Goal: Find specific page/section: Find specific page/section

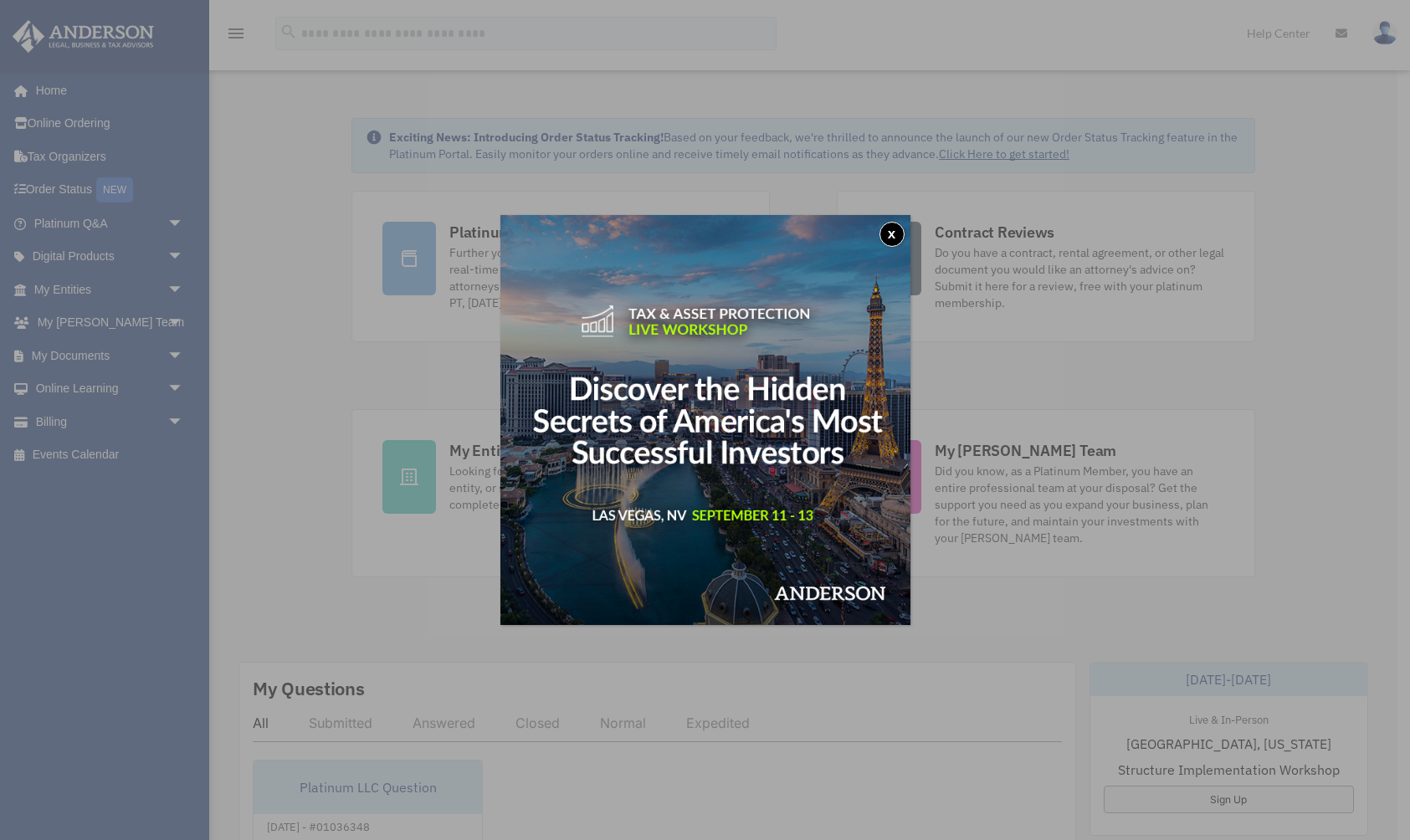
click at [892, 232] on button "x" at bounding box center [892, 233] width 25 height 25
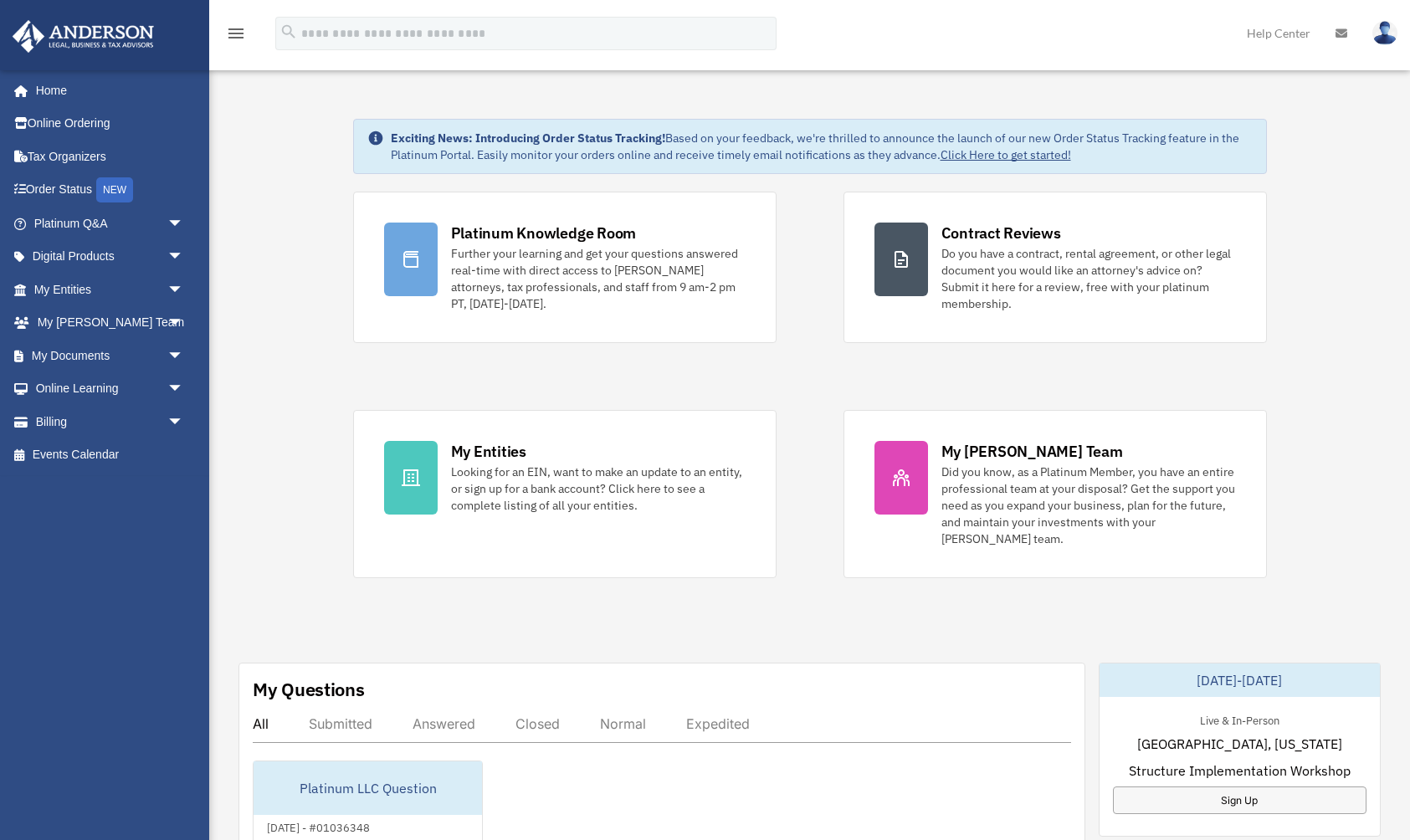
click at [664, 157] on div "Exciting News: Introducing Order Status Tracking! Based on your feedback, we're…" at bounding box center [821, 146] width 862 height 34
click at [72, 294] on link "My Entities arrow_drop_down" at bounding box center [110, 289] width 197 height 34
click at [174, 286] on span "arrow_drop_down" at bounding box center [184, 290] width 34 height 34
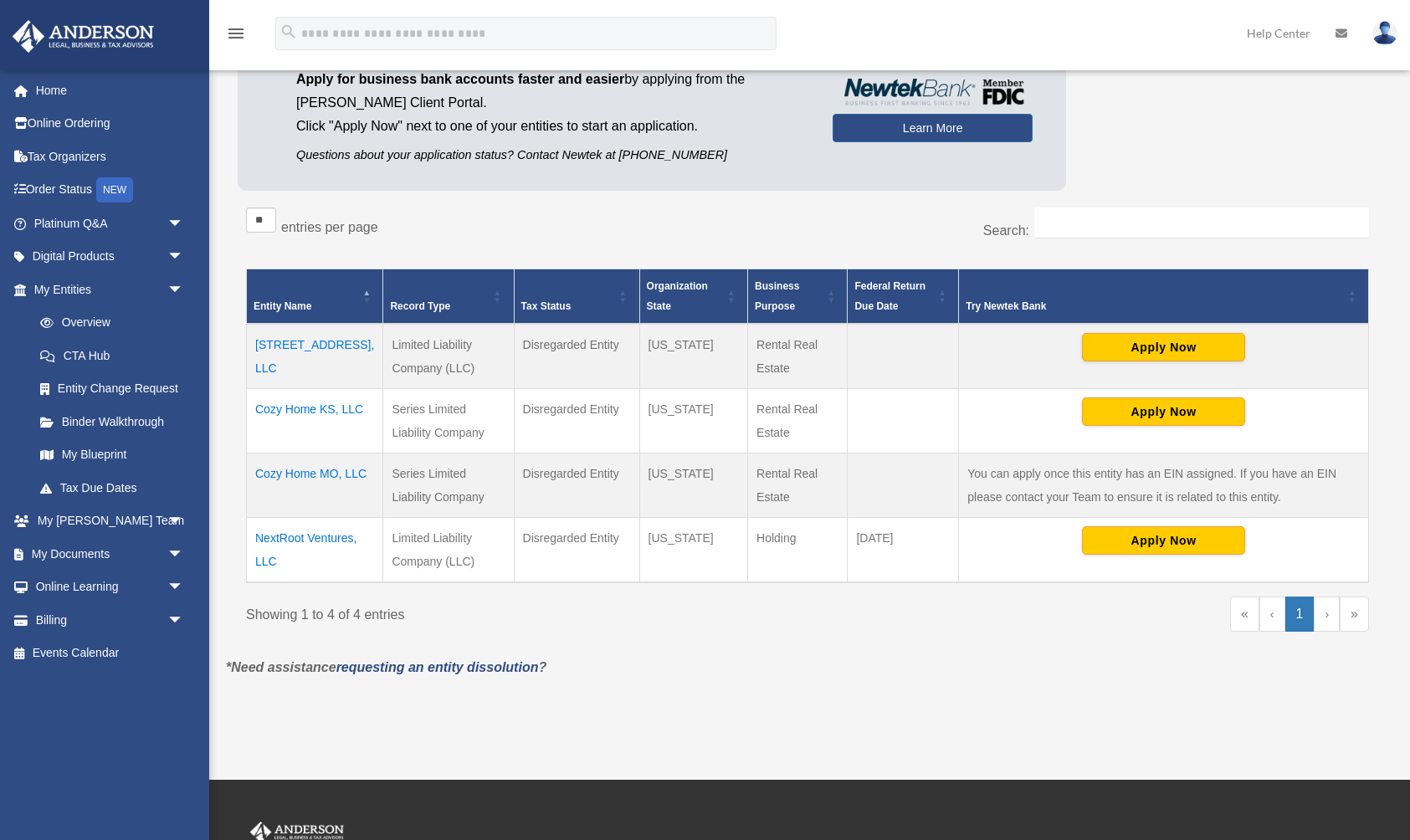
scroll to position [159, 0]
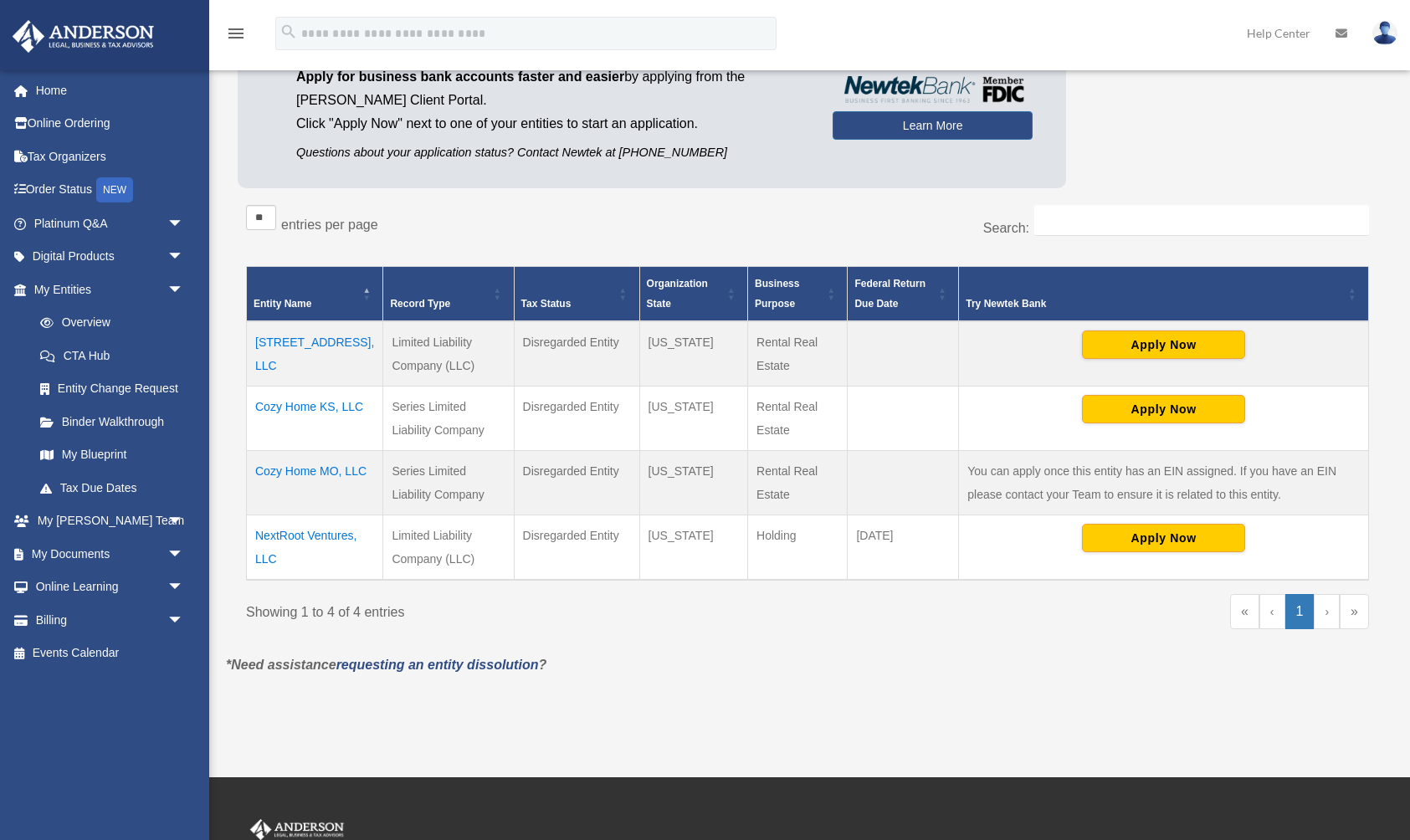
click at [292, 406] on td "Cozy Home KS, LLC" at bounding box center [315, 419] width 136 height 65
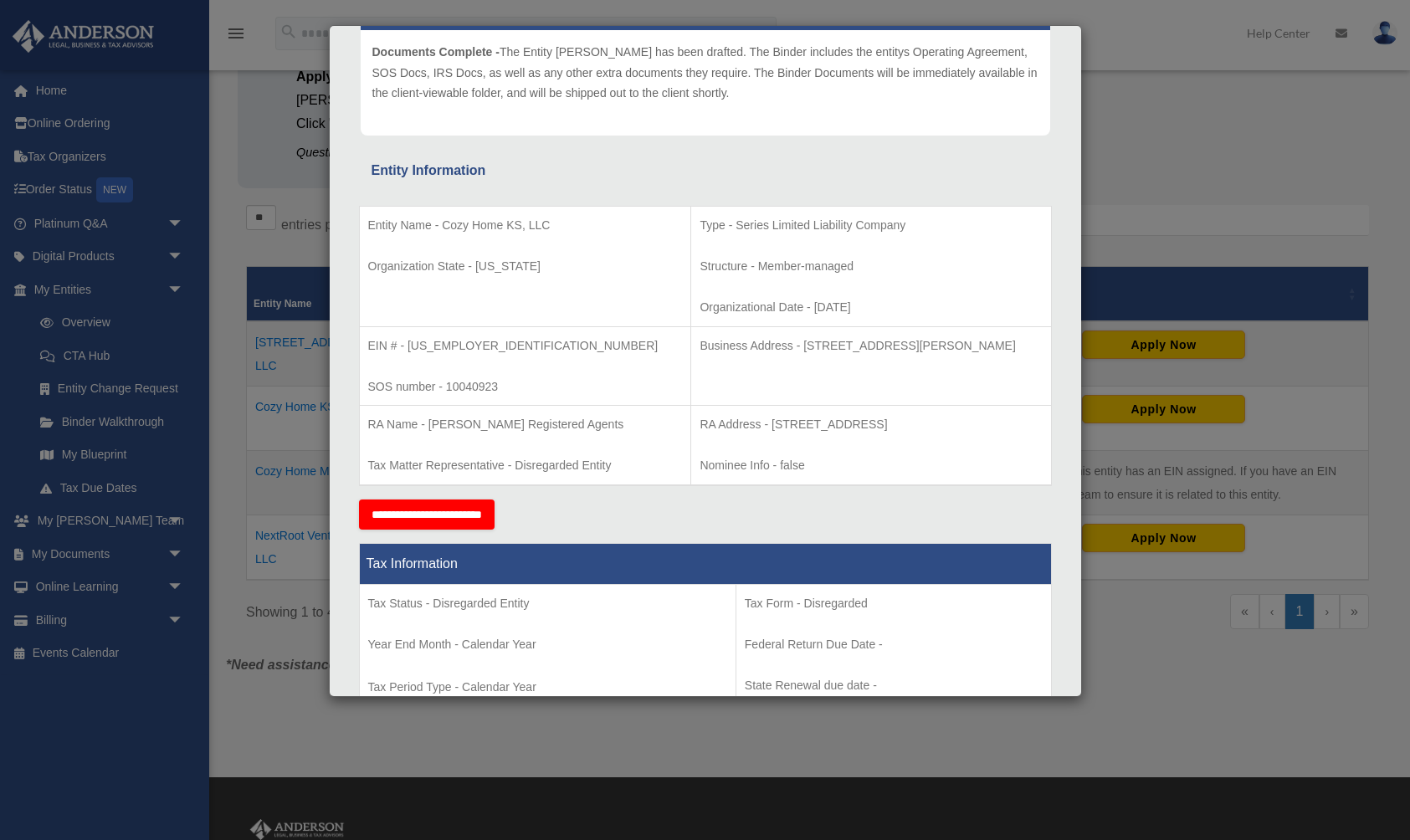
scroll to position [196, 0]
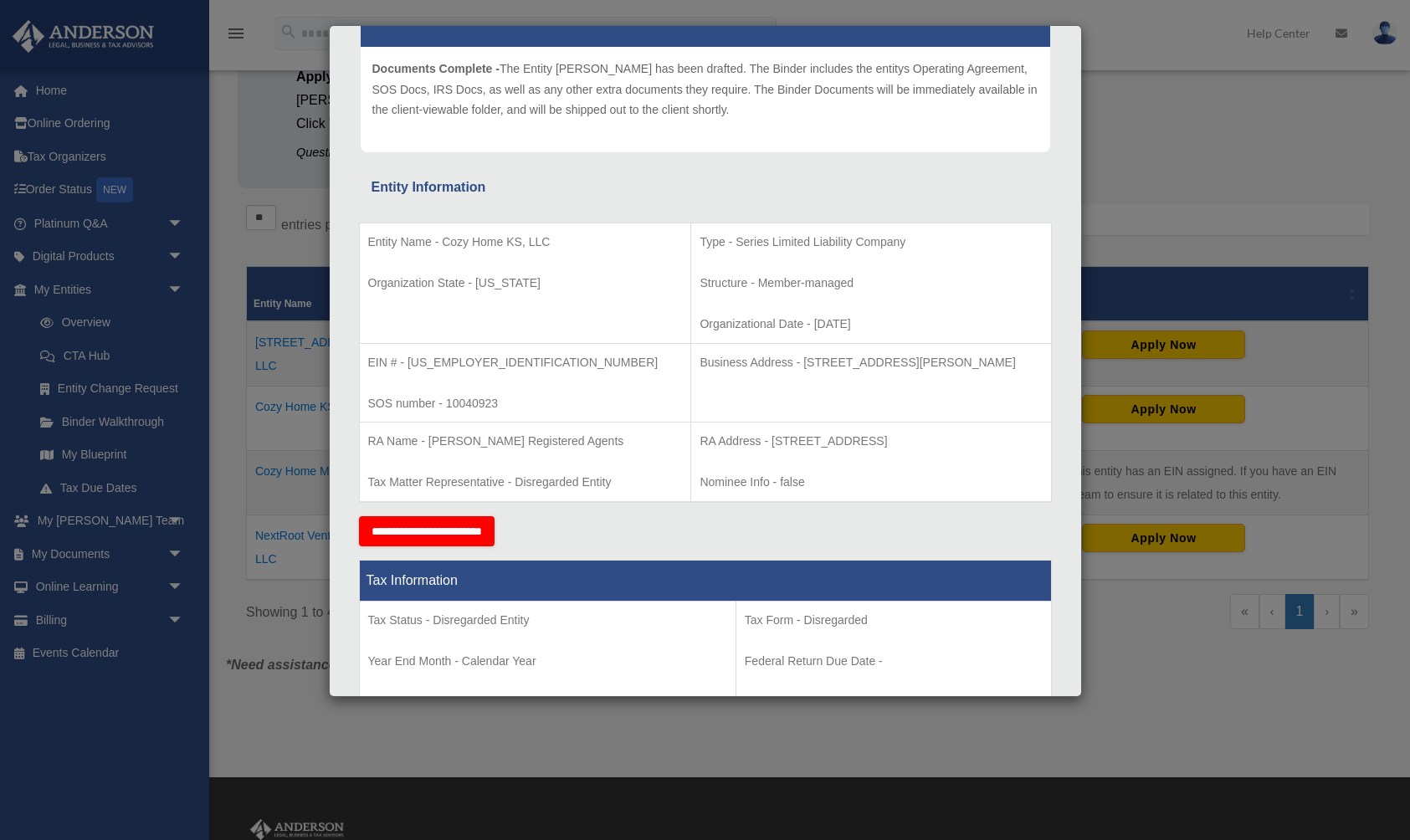
click at [1107, 183] on div "Details × Articles Sent Organizational Date" at bounding box center [705, 420] width 1410 height 840
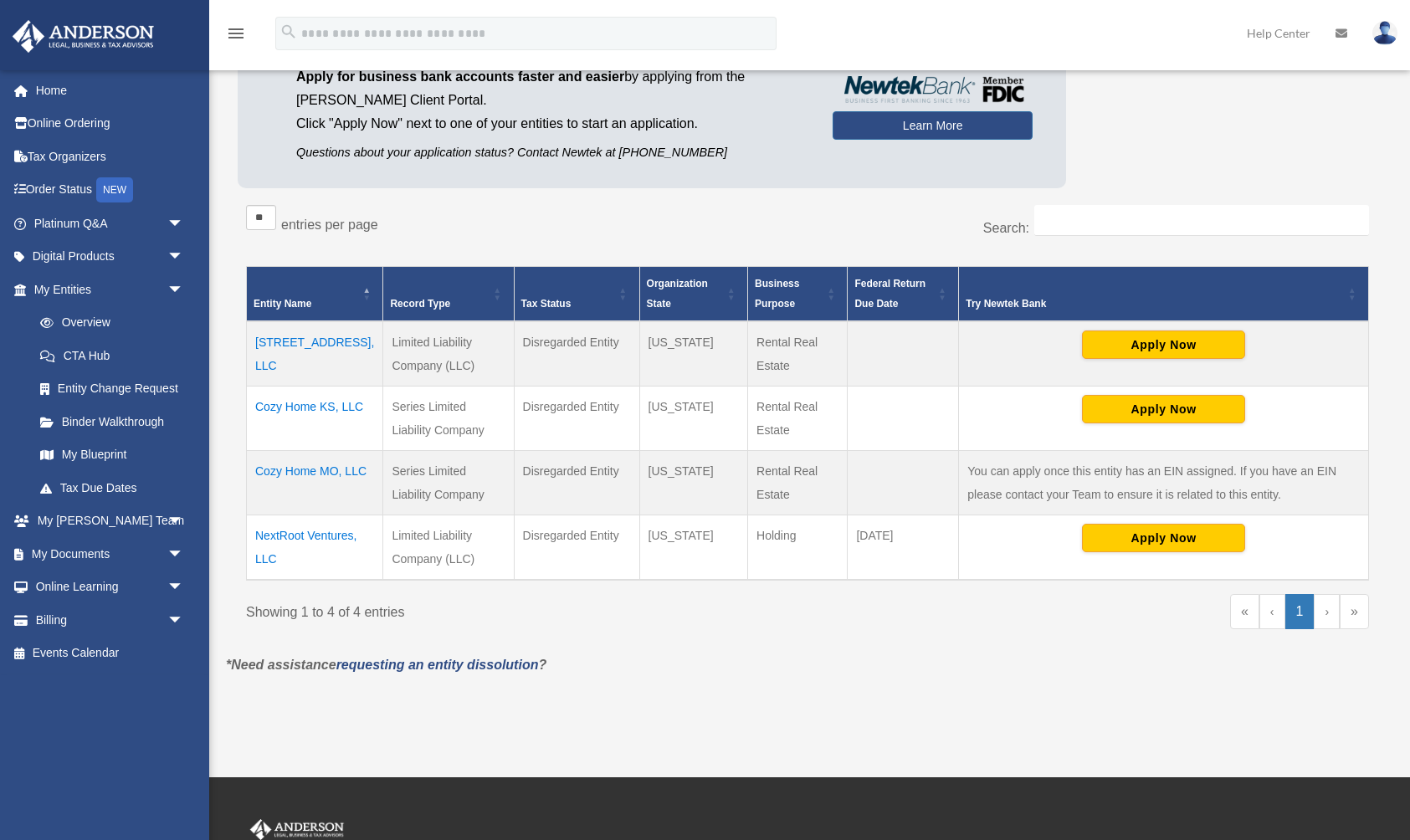
click at [313, 473] on td "Cozy Home MO, LLC" at bounding box center [315, 482] width 136 height 65
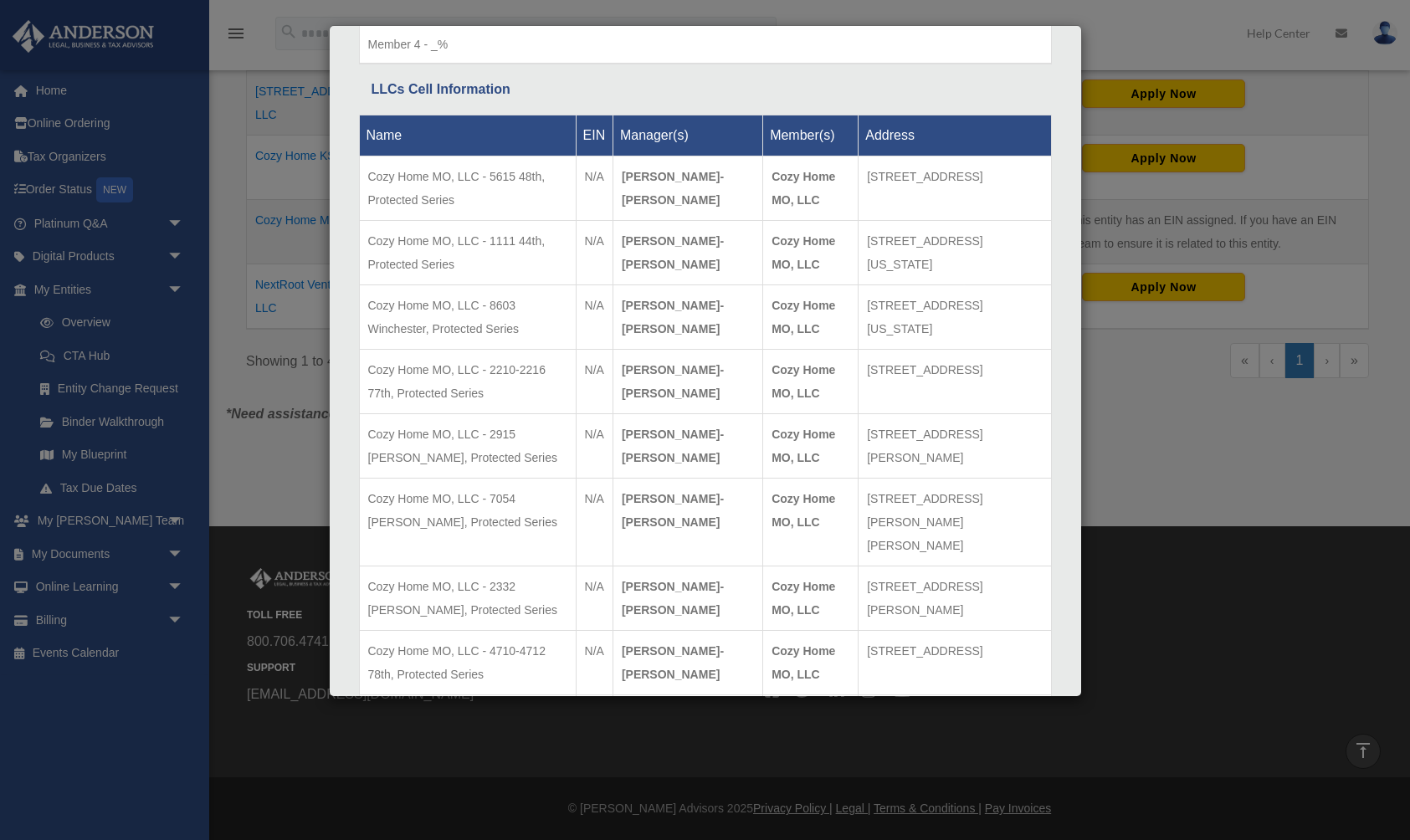
scroll to position [1743, 0]
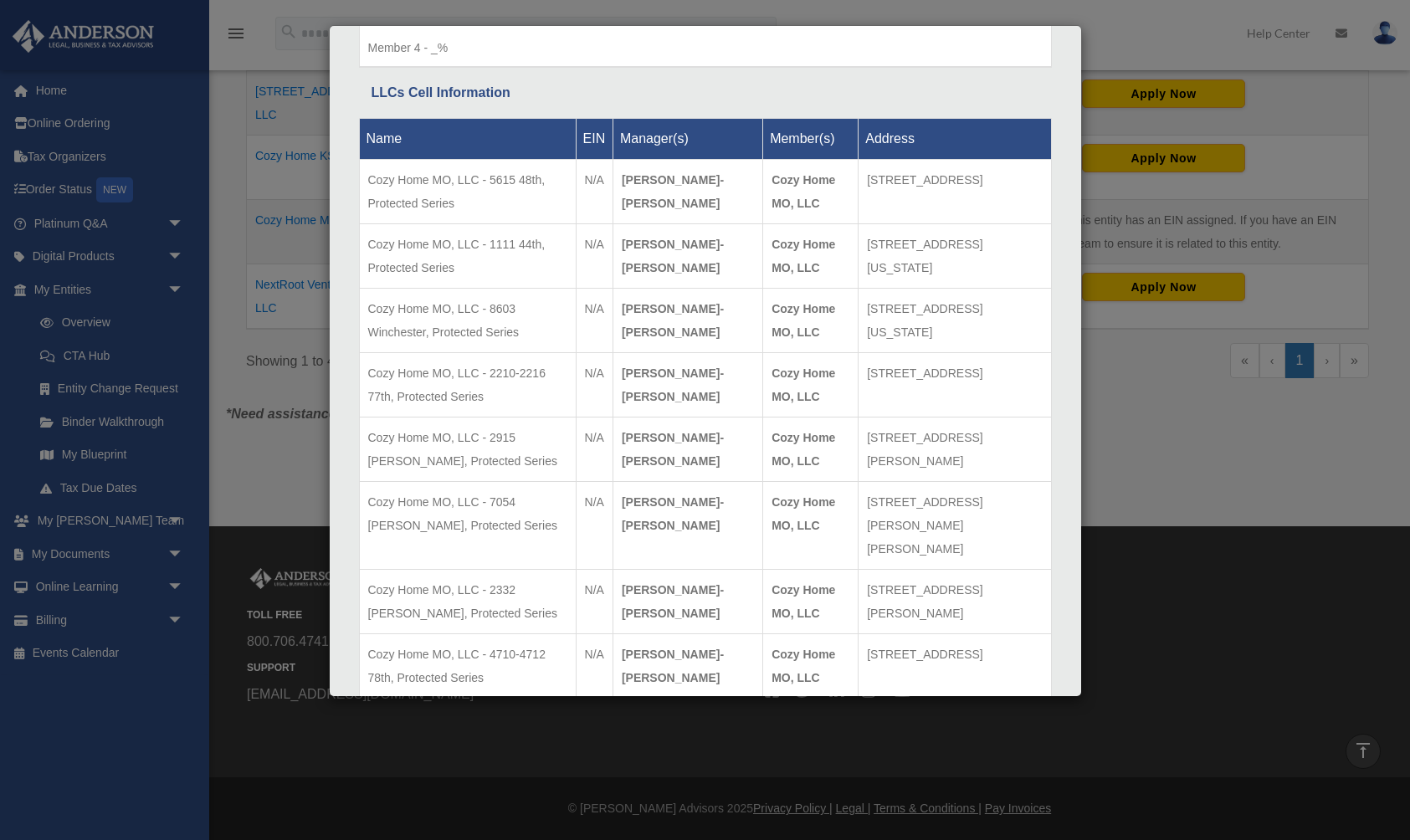
click at [272, 541] on div "Details × Articles Sent Organizational Date" at bounding box center [705, 420] width 1410 height 840
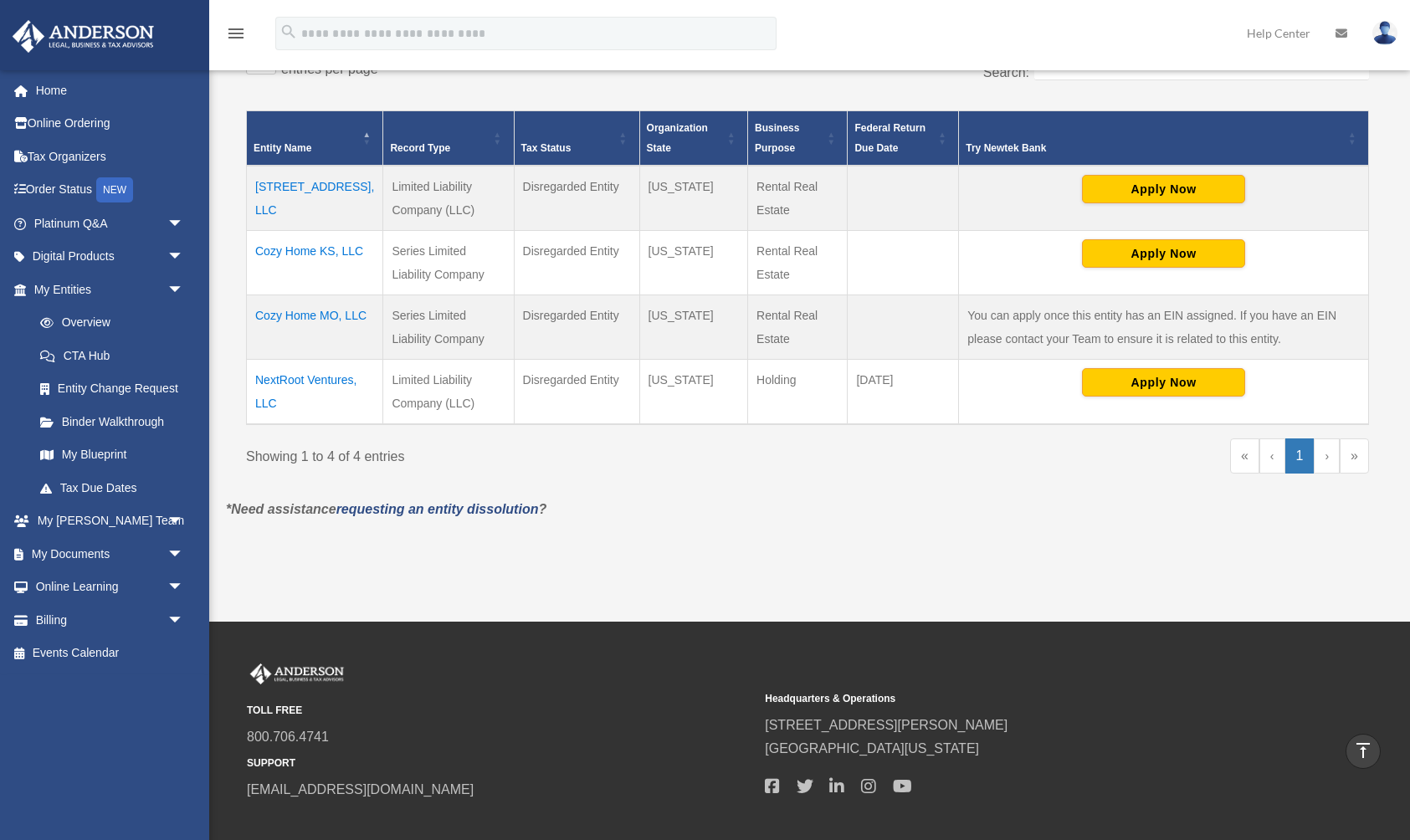
scroll to position [308, 0]
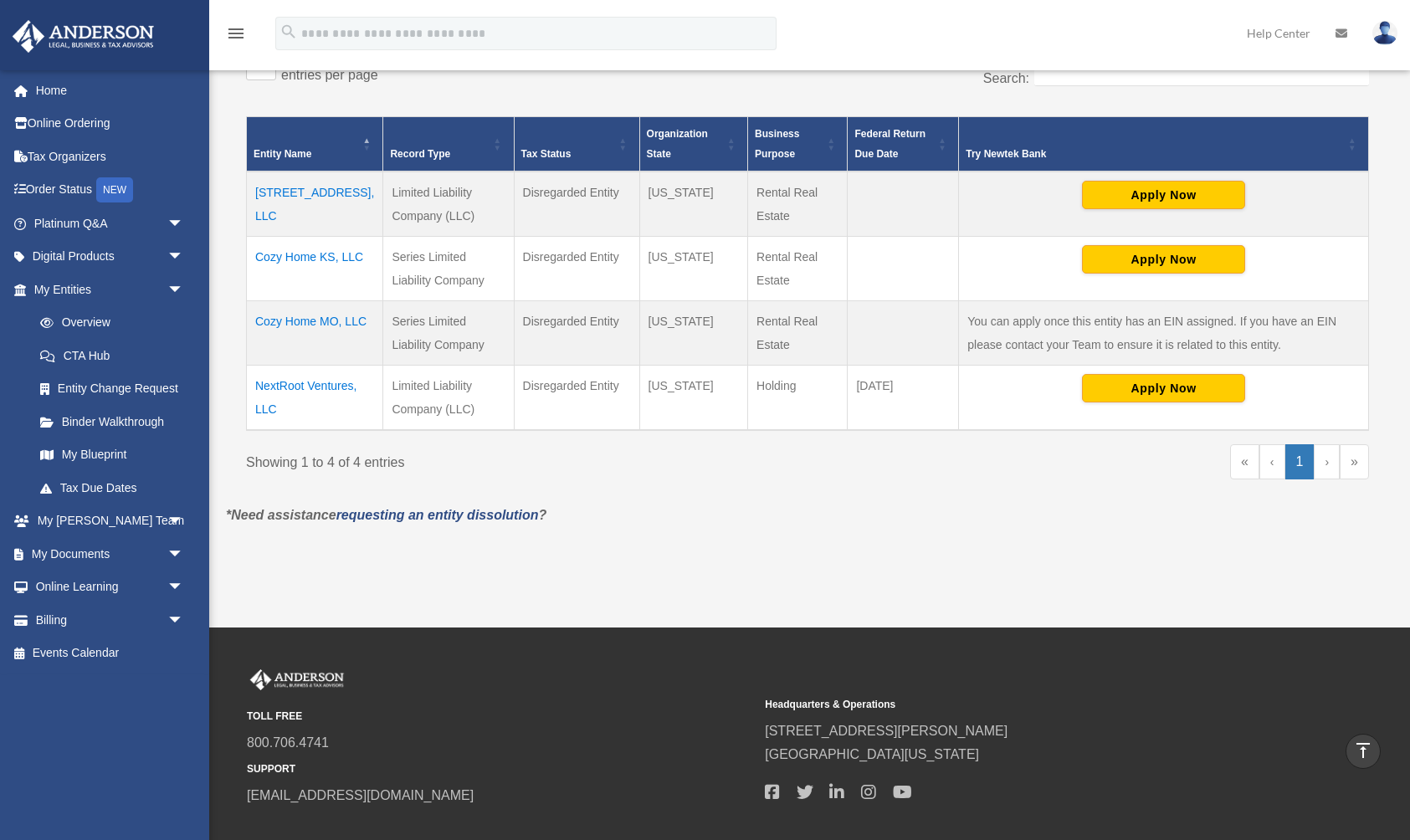
click at [289, 325] on td "Cozy Home MO, LLC" at bounding box center [315, 333] width 136 height 65
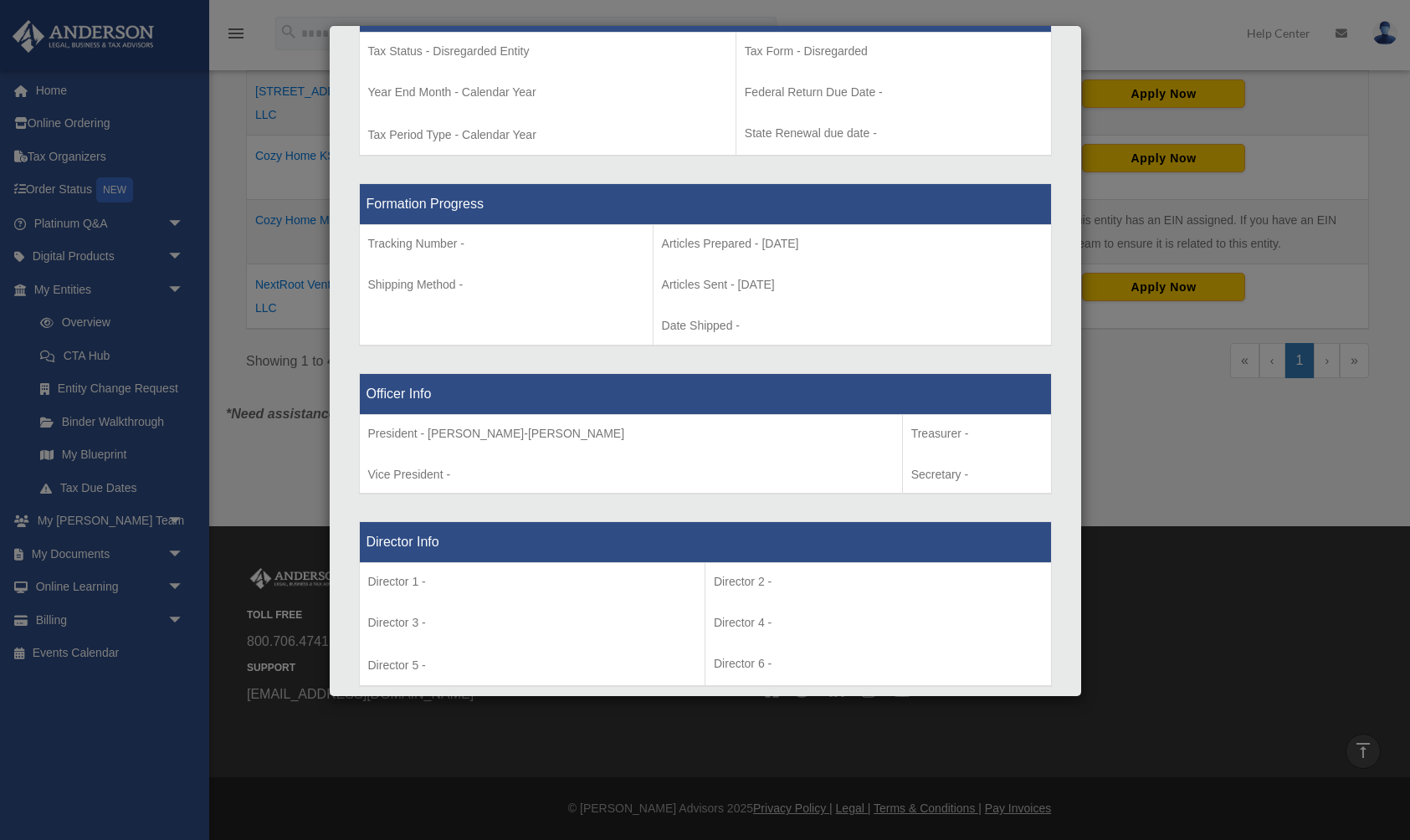
scroll to position [749, 0]
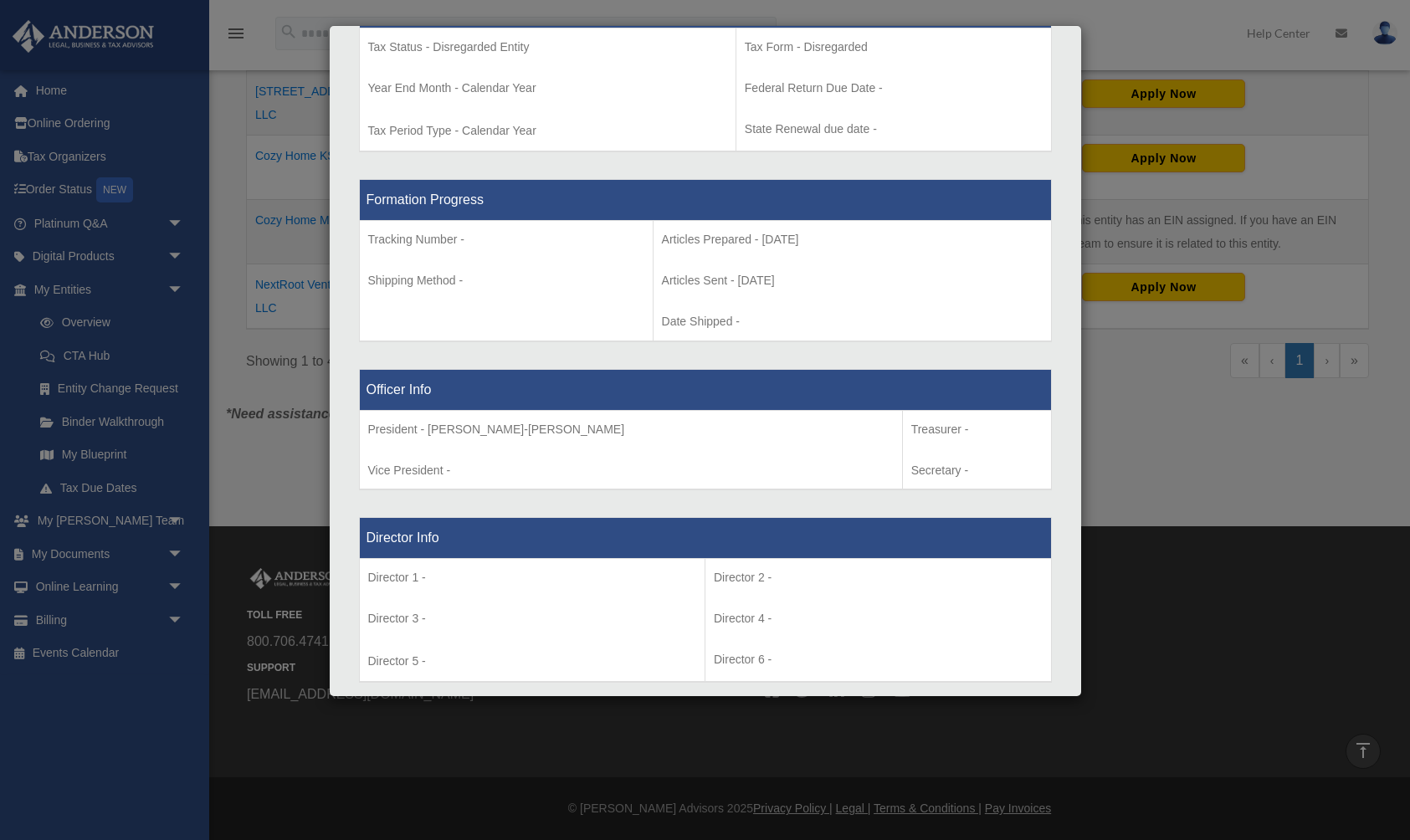
click at [295, 513] on div "Details × Articles Sent Organizational Date" at bounding box center [705, 420] width 1410 height 840
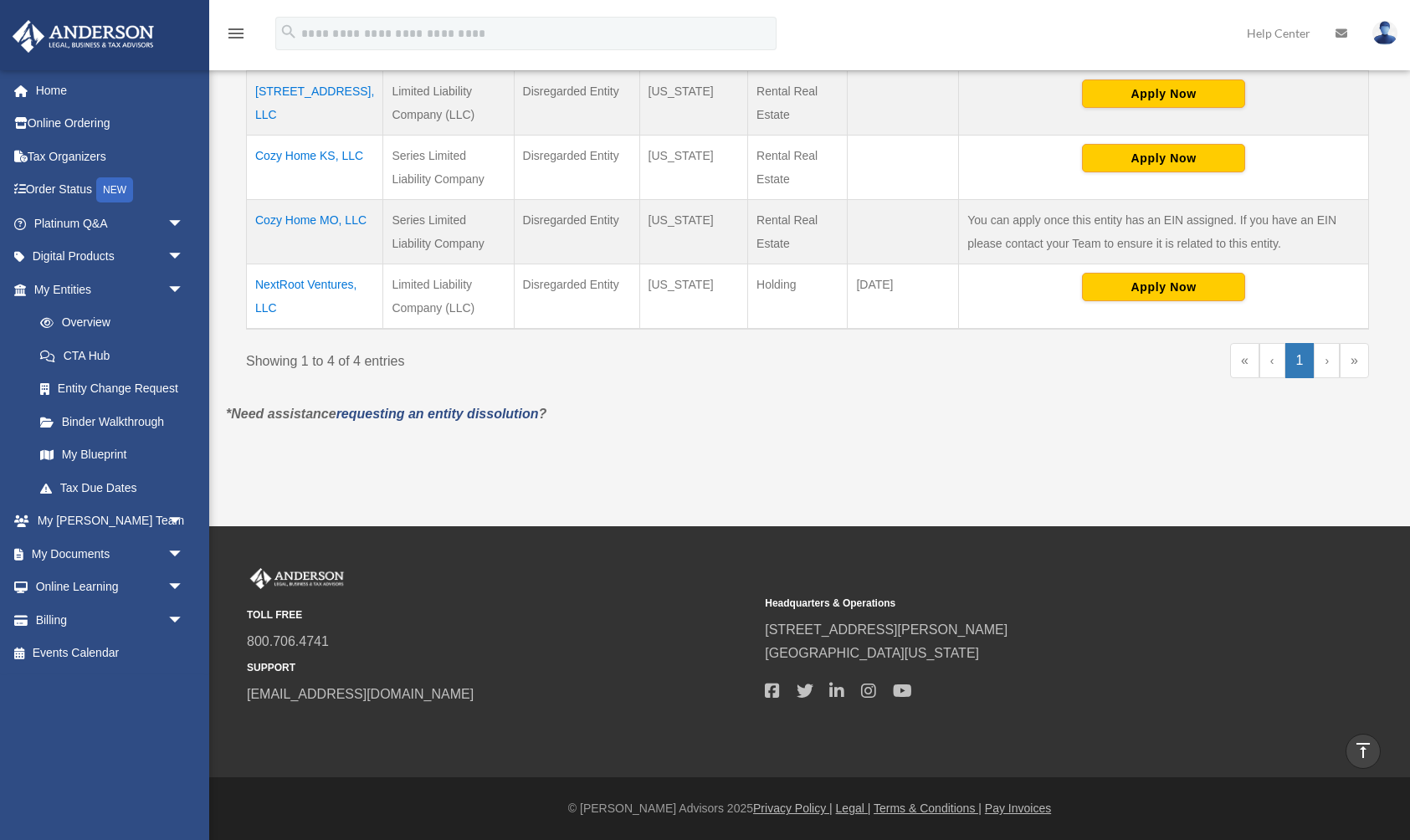
scroll to position [381, 0]
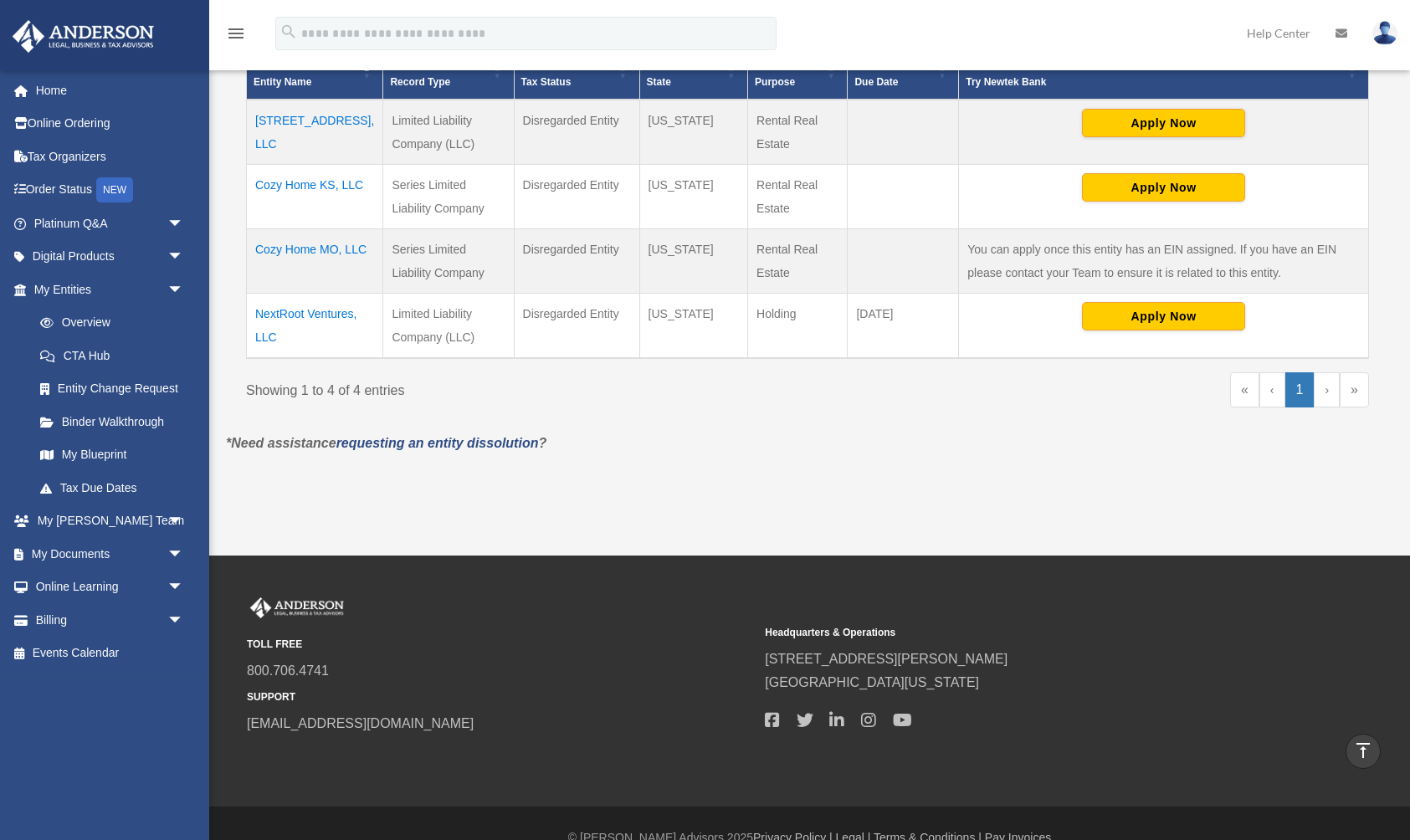
click at [272, 246] on td "Cozy Home MO, LLC" at bounding box center [315, 261] width 136 height 65
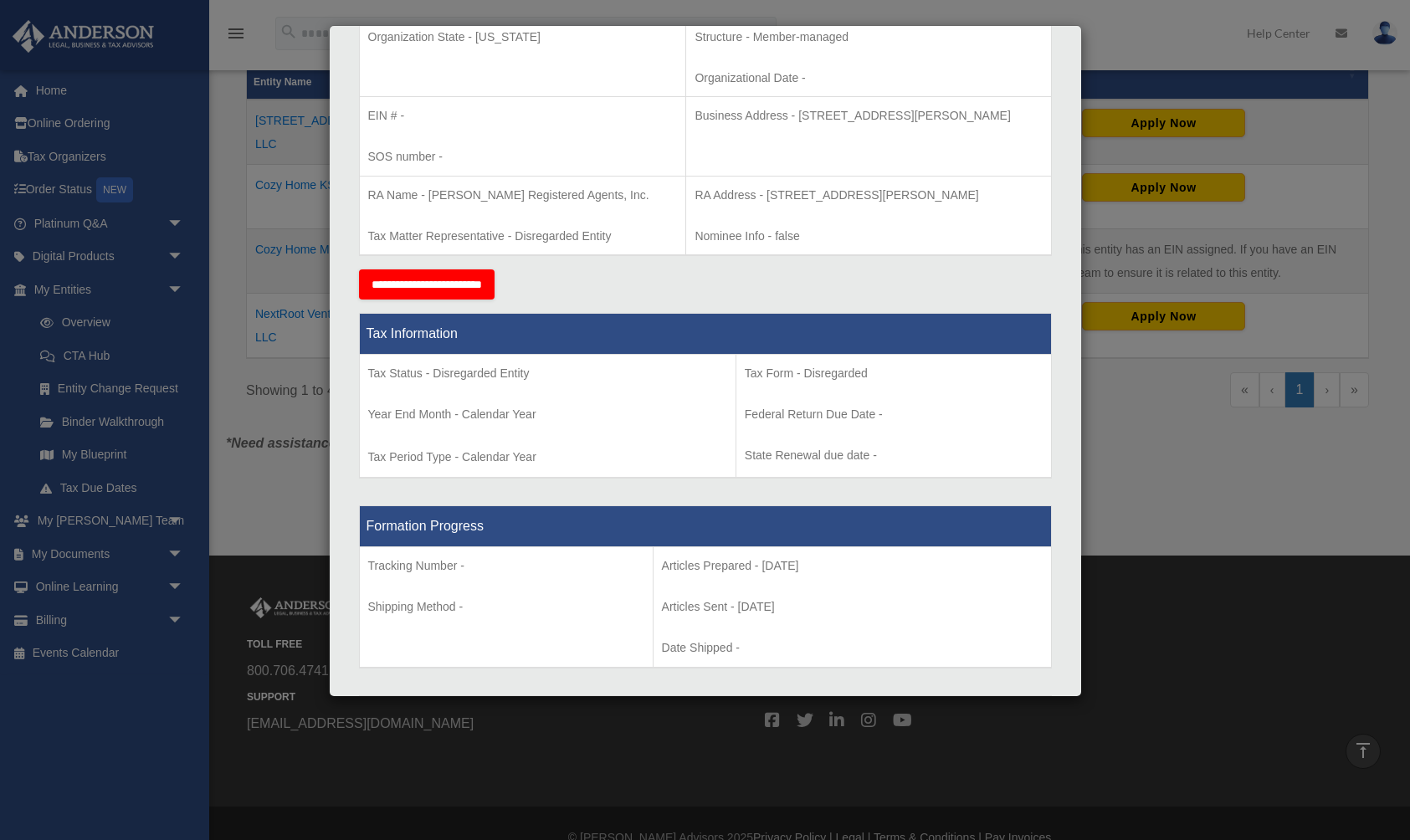
scroll to position [420, 0]
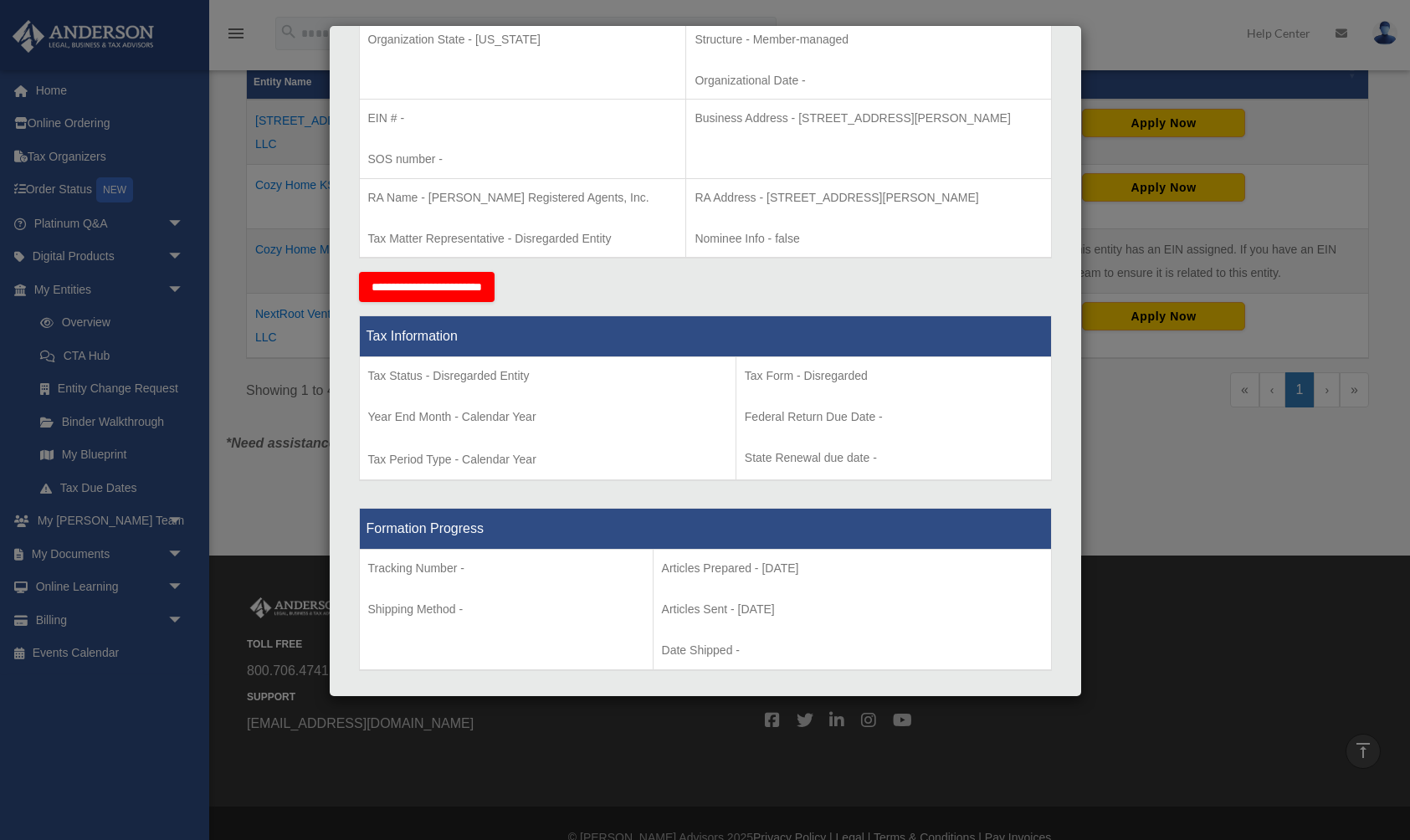
click at [191, 348] on div "Details × Articles Sent Organizational Date" at bounding box center [705, 420] width 1410 height 840
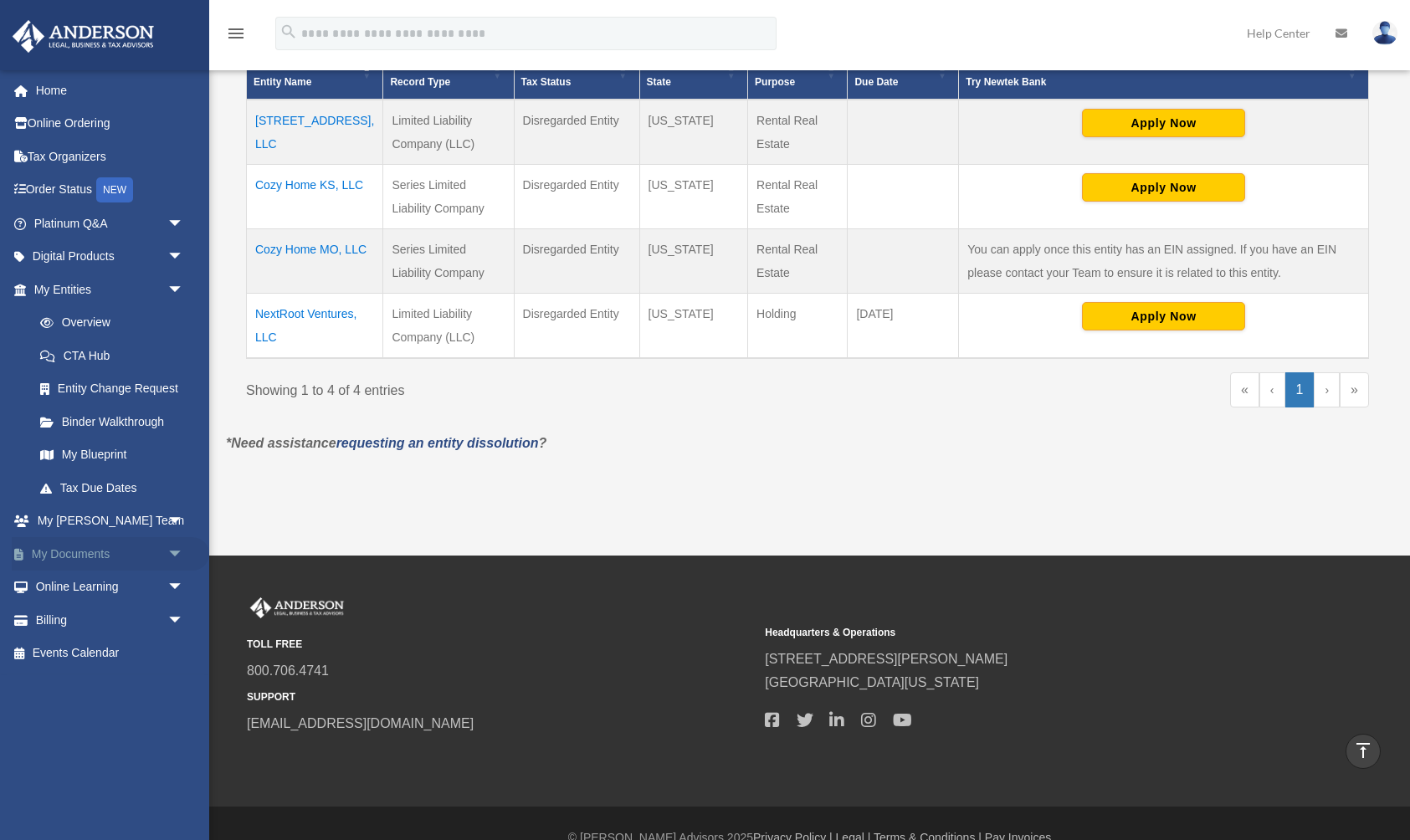
click at [101, 554] on link "My Documents arrow_drop_down" at bounding box center [110, 553] width 197 height 34
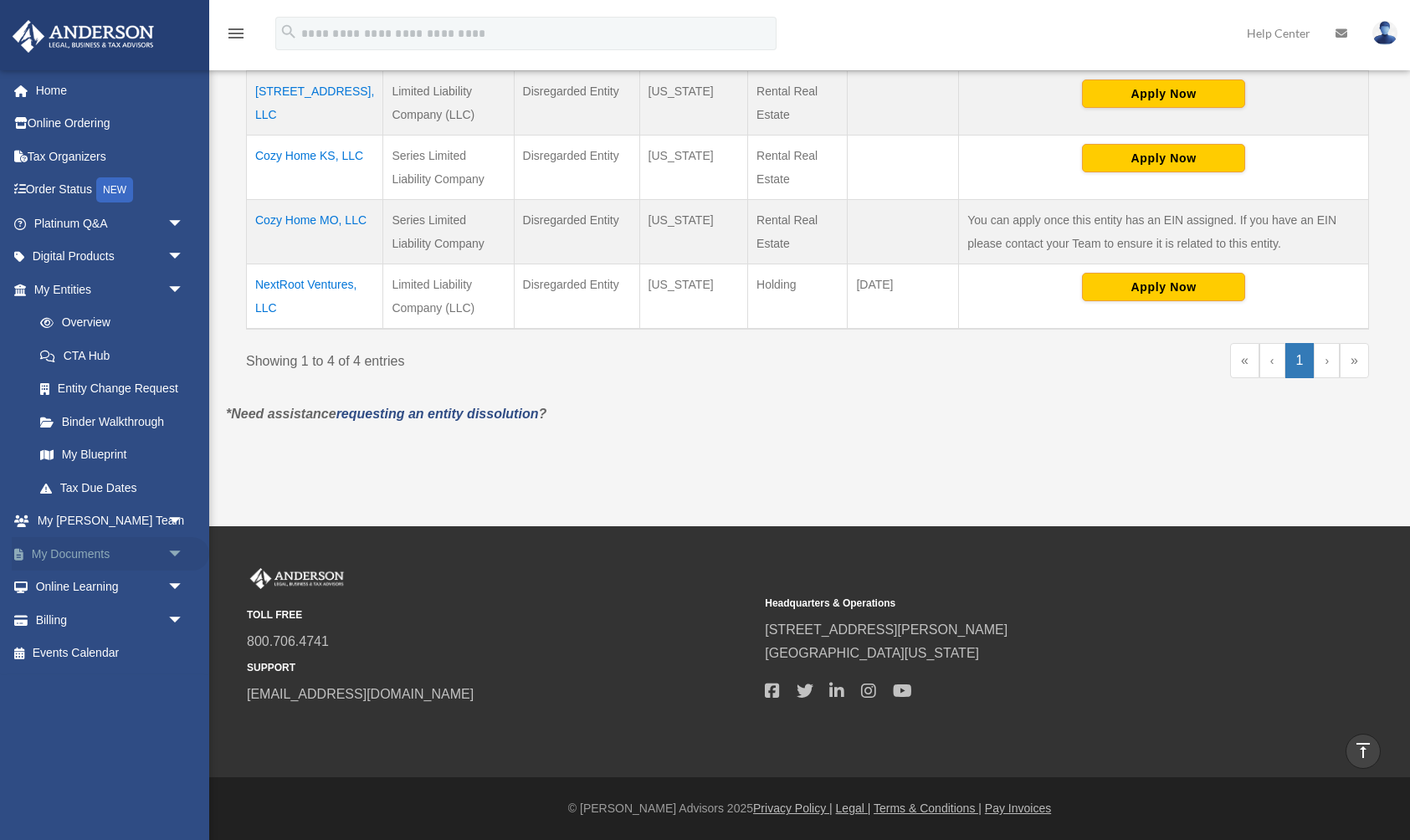
click at [172, 554] on span "arrow_drop_down" at bounding box center [184, 554] width 34 height 34
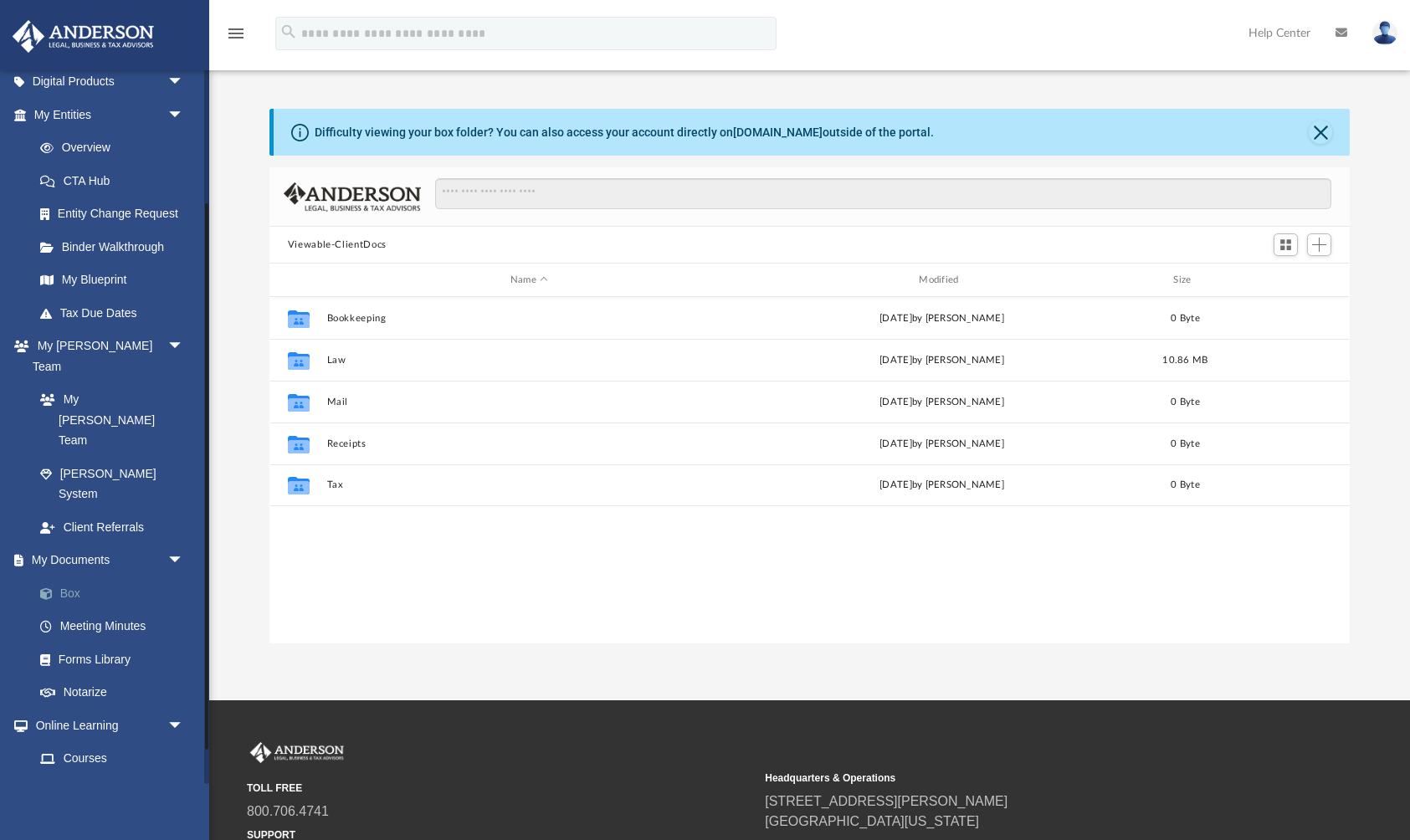
scroll to position [381, 1081]
click at [74, 576] on link "Box" at bounding box center [116, 593] width 186 height 34
drag, startPoint x: 74, startPoint y: 509, endPoint x: 605, endPoint y: 511, distance: 531.0
click at [605, 511] on div "App [PERSON_NAME][EMAIL_ADDRESS][DOMAIN_NAME] Sign Out [PERSON_NAME][EMAIL_ADDR…" at bounding box center [705, 350] width 1410 height 588
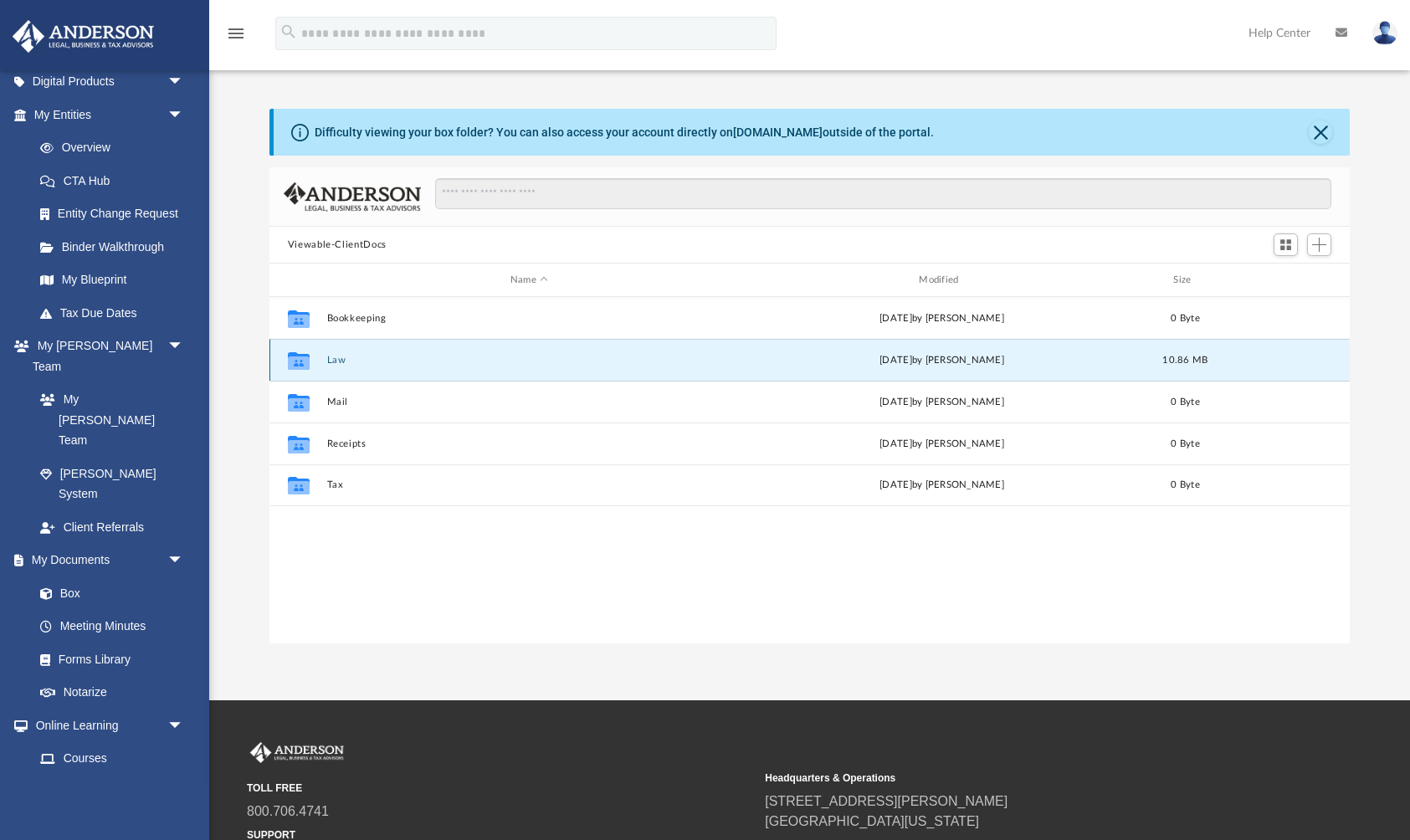
click at [339, 364] on button "Law" at bounding box center [529, 360] width 405 height 11
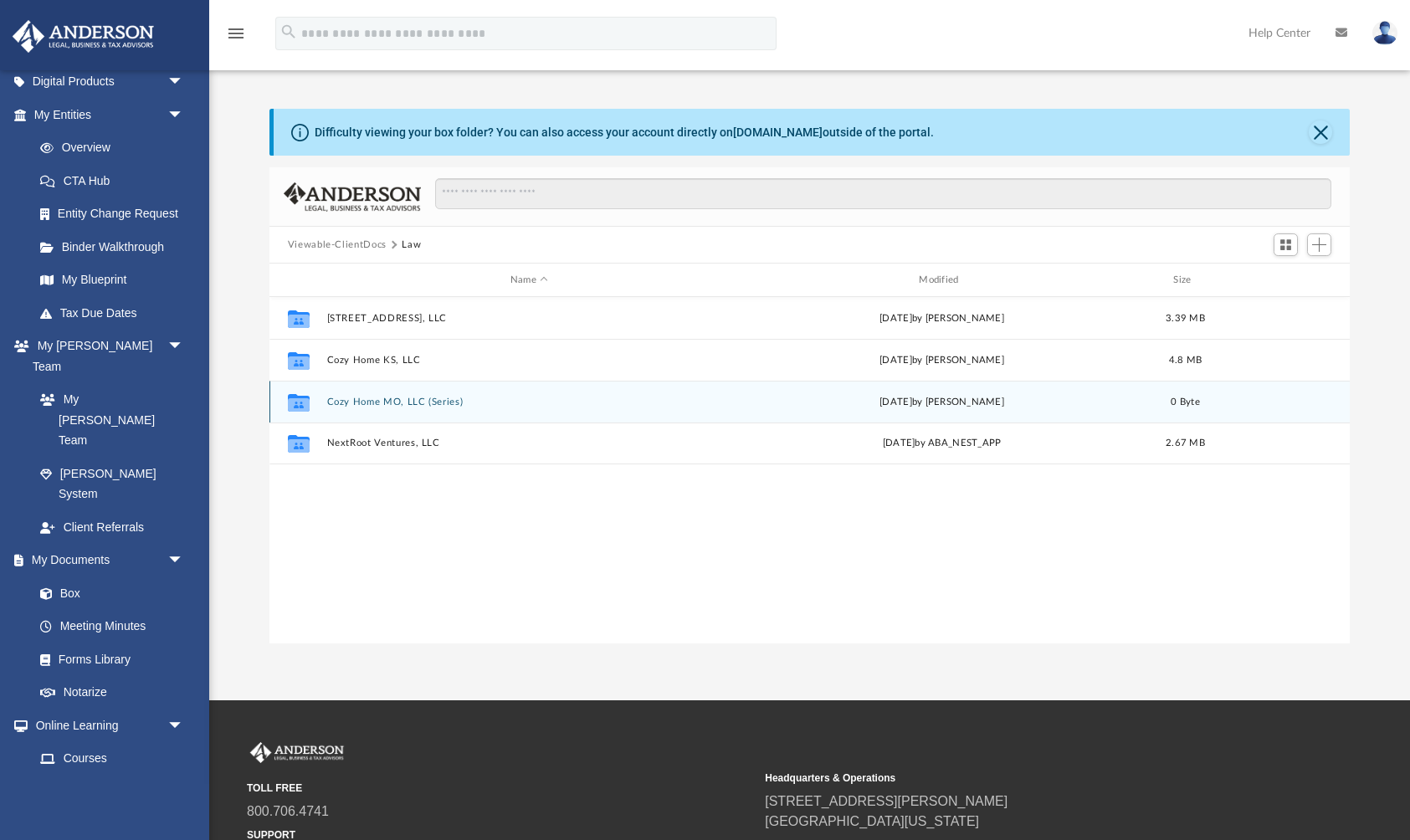
click at [373, 403] on button "Cozy Home MO, LLC (Series)" at bounding box center [529, 401] width 405 height 11
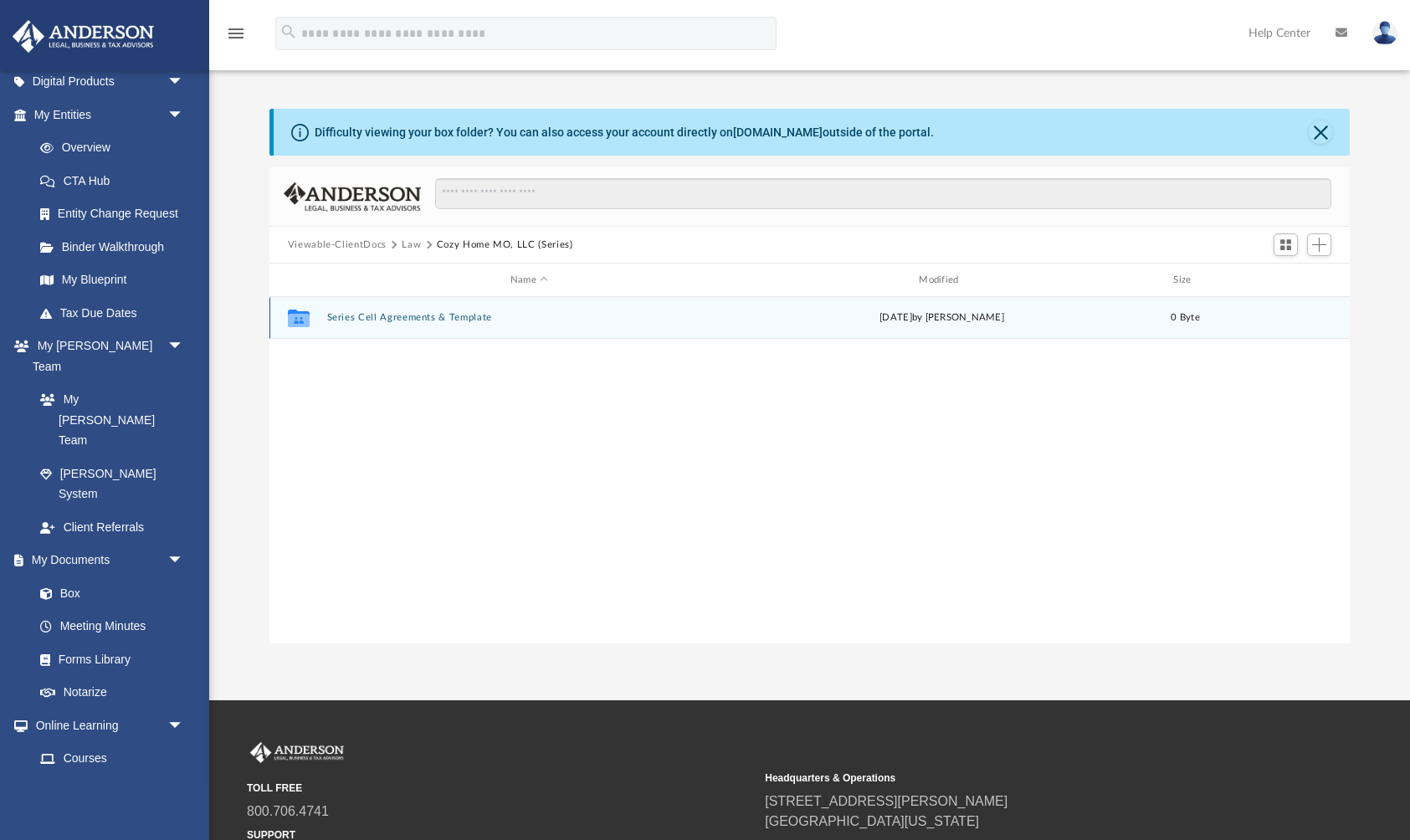
click at [409, 314] on button "Series Cell Agreements & Template" at bounding box center [529, 317] width 405 height 11
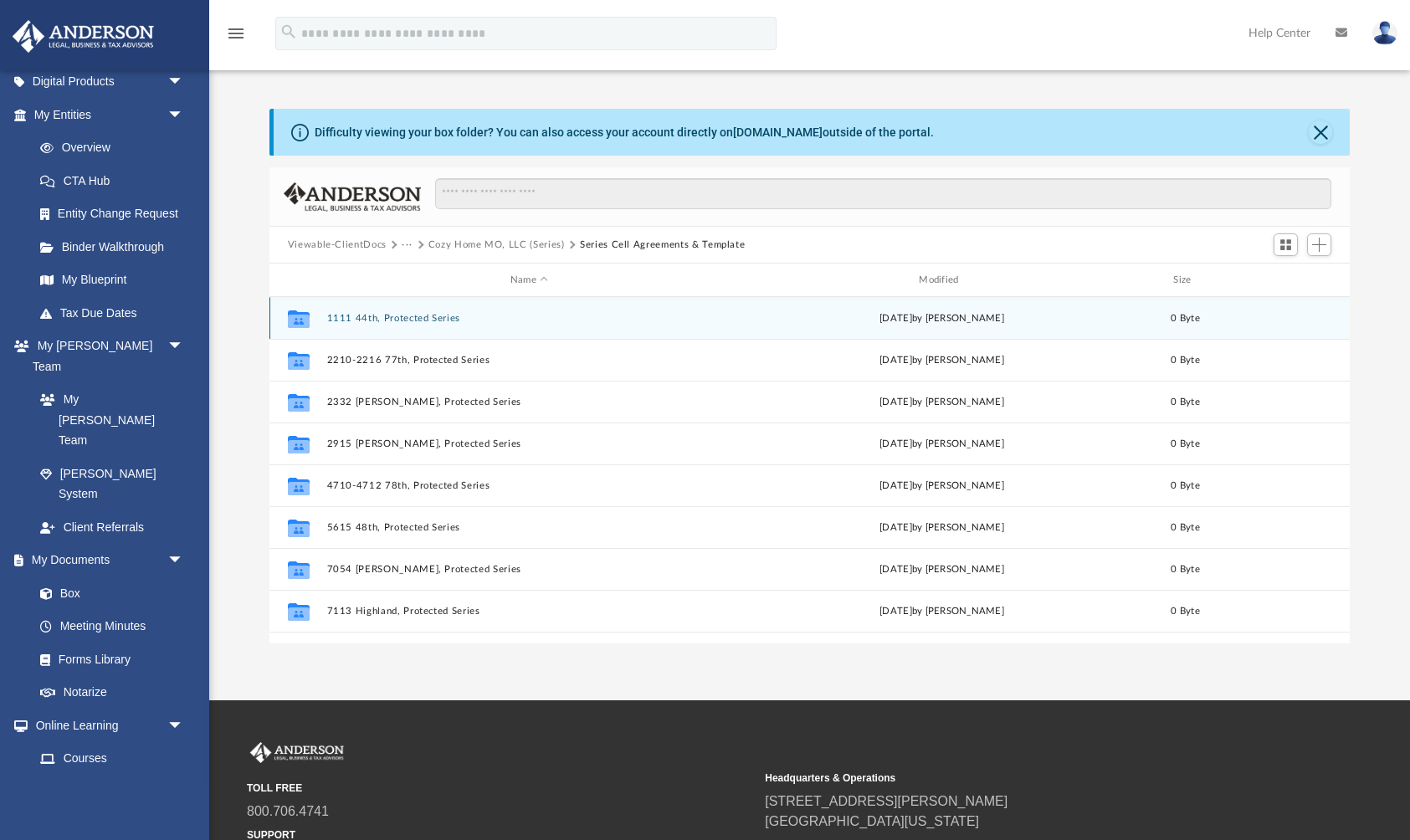
click at [411, 320] on button "1111 44th, Protected Series" at bounding box center [529, 318] width 405 height 11
